Goal: Find specific page/section: Find specific page/section

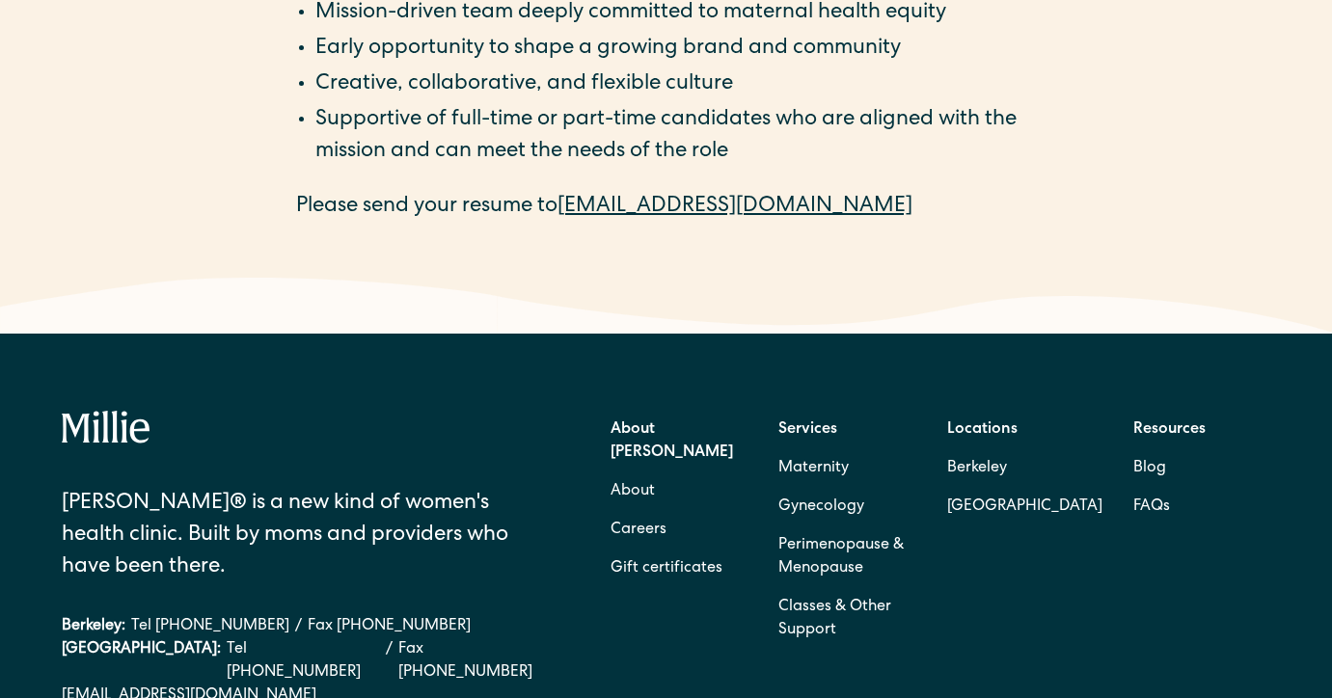
scroll to position [3269, 0]
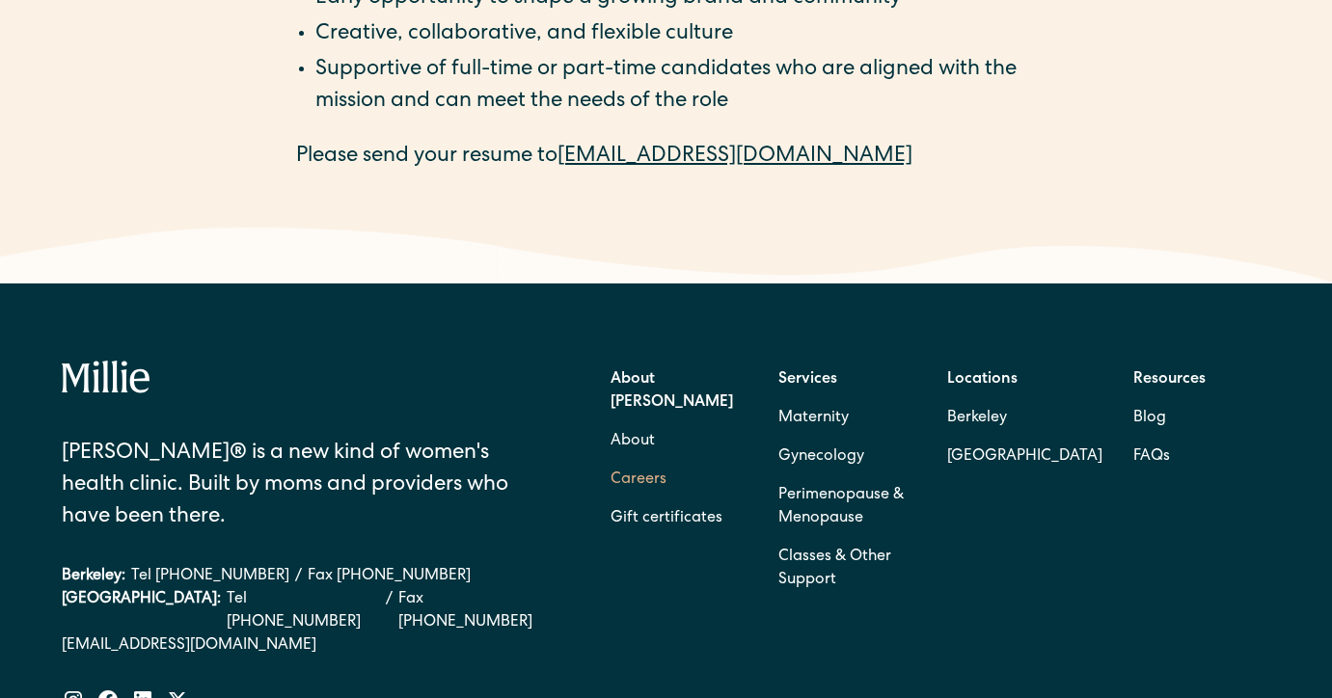
click at [626, 461] on link "Careers" at bounding box center [639, 480] width 56 height 39
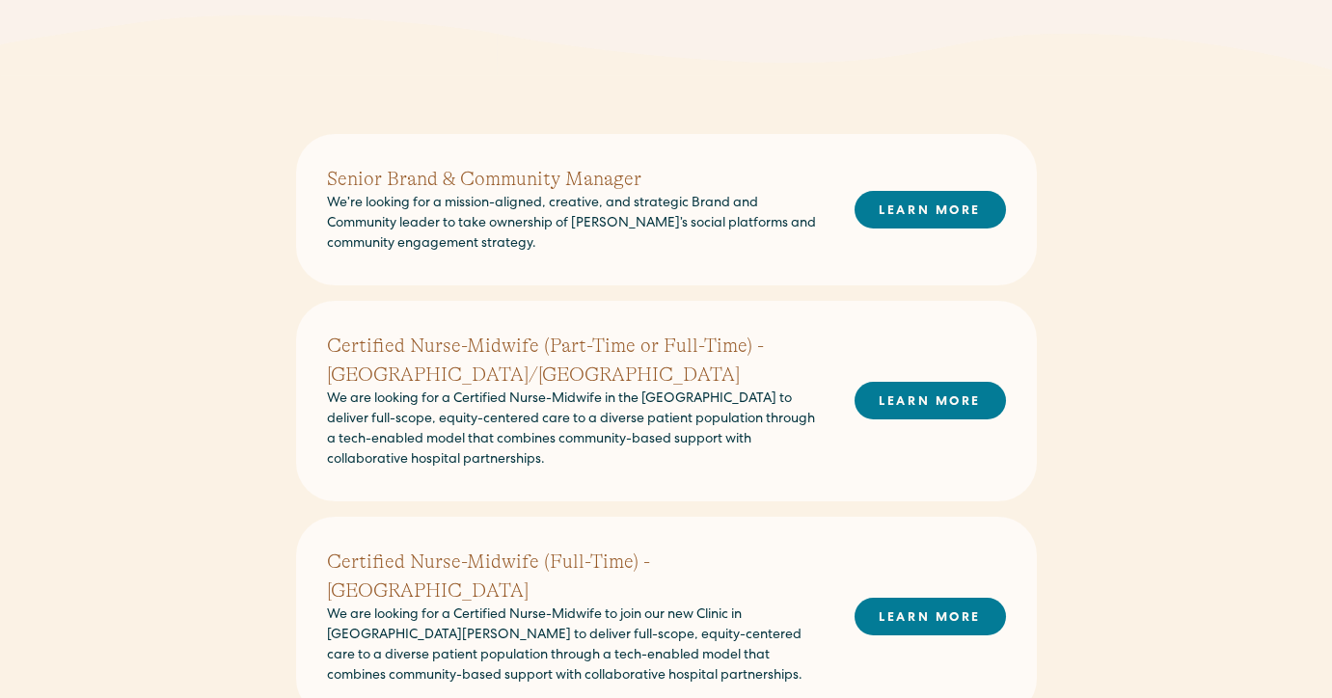
scroll to position [504, 0]
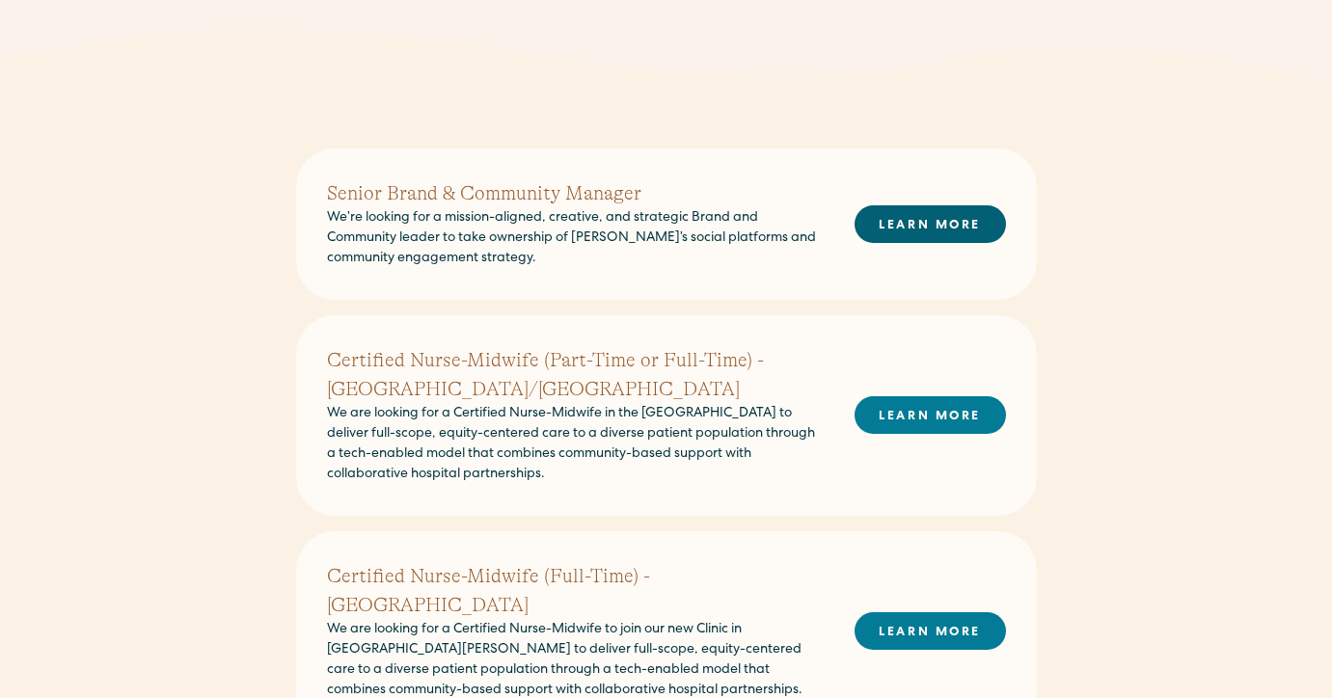
click at [941, 224] on link "LEARN MORE" at bounding box center [930, 224] width 151 height 38
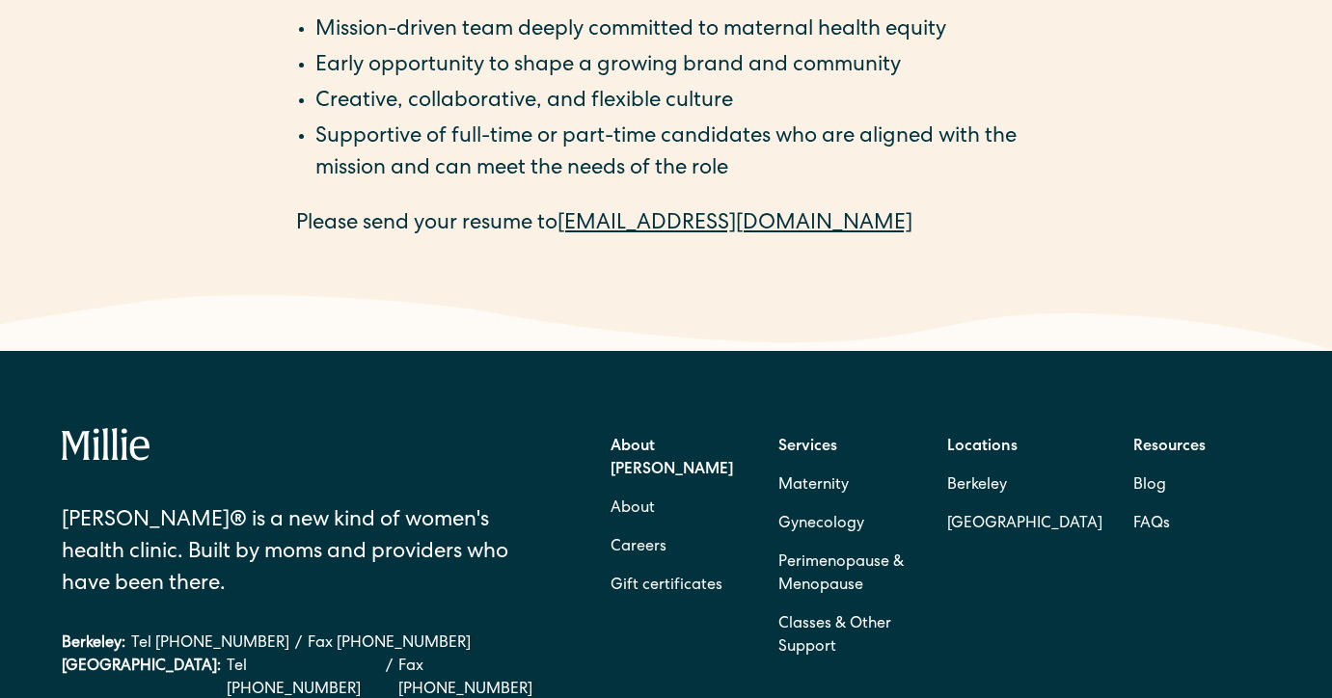
scroll to position [3205, 0]
